Goal: Task Accomplishment & Management: Manage account settings

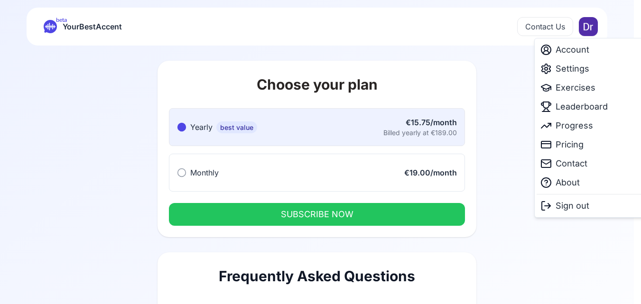
click at [600, 31] on html "beta YourBestAccent Contact Us Choose your plan Yearly best value Yearly best v…" at bounding box center [320, 152] width 641 height 304
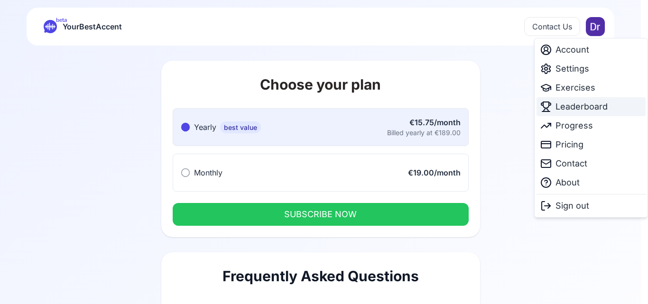
click at [609, 103] on div "Leaderboard" at bounding box center [591, 106] width 109 height 19
click at [598, 21] on html "beta YourBestAccent Contact Us Choose your plan Yearly best value Yearly best v…" at bounding box center [324, 152] width 648 height 304
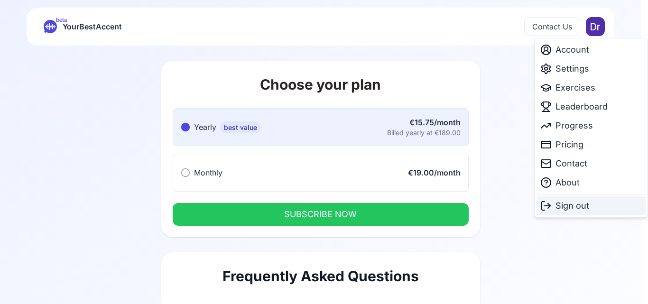
click at [563, 202] on span "Sign out" at bounding box center [573, 205] width 34 height 13
